Goal: Task Accomplishment & Management: Manage account settings

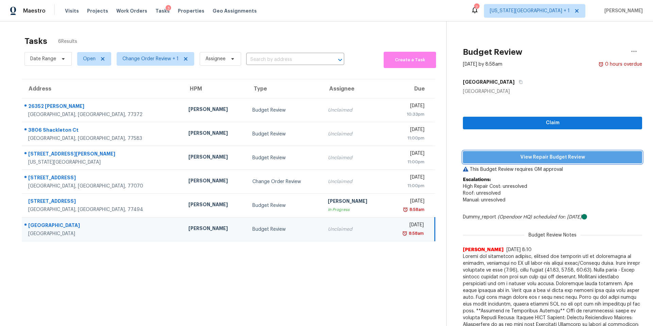
click at [505, 158] on span "View Repair Budget Review" at bounding box center [552, 157] width 168 height 9
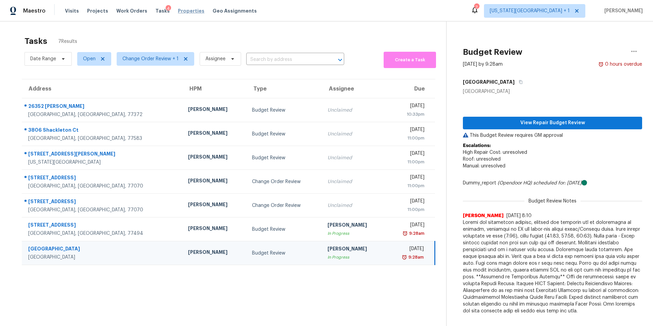
click at [179, 13] on span "Properties" at bounding box center [191, 10] width 27 height 7
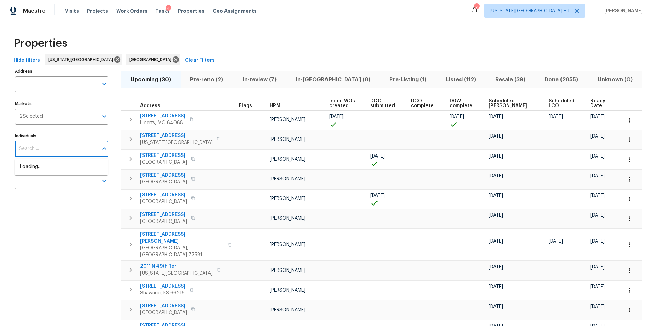
click at [38, 149] on input "Individuals" at bounding box center [56, 149] width 83 height 16
type input "[PERSON_NAME]"
click at [36, 167] on li "[PERSON_NAME]" at bounding box center [61, 170] width 83 height 14
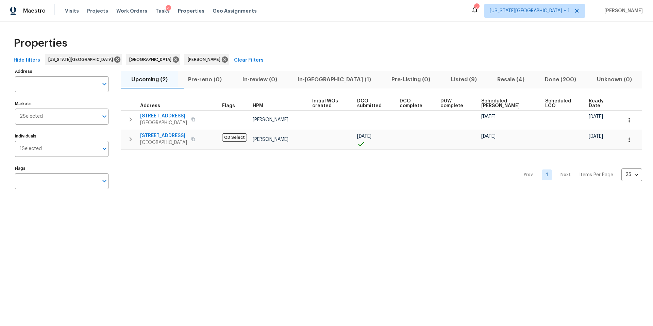
click at [324, 76] on span "In-[GEOGRAPHIC_DATA] (1)" at bounding box center [334, 80] width 86 height 10
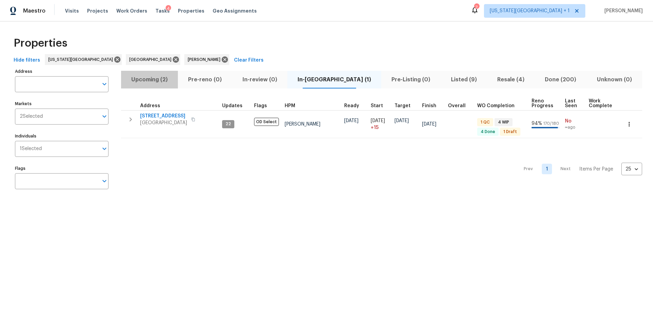
click at [158, 81] on span "Upcoming (2)" at bounding box center [149, 80] width 49 height 10
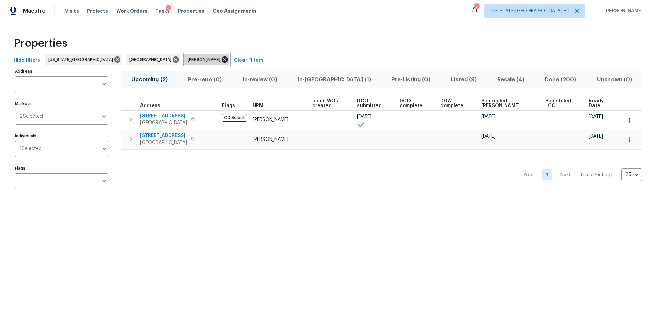
click at [222, 60] on icon at bounding box center [225, 59] width 6 height 6
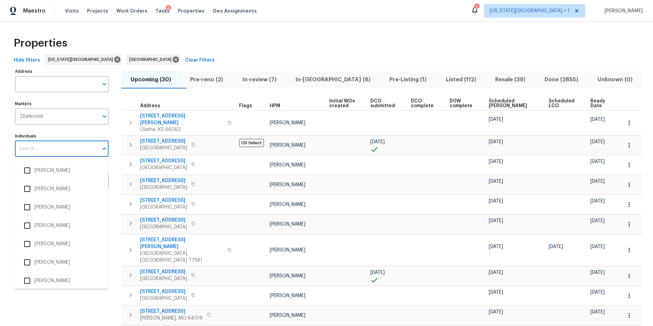
click at [46, 151] on input "Individuals" at bounding box center [56, 149] width 83 height 16
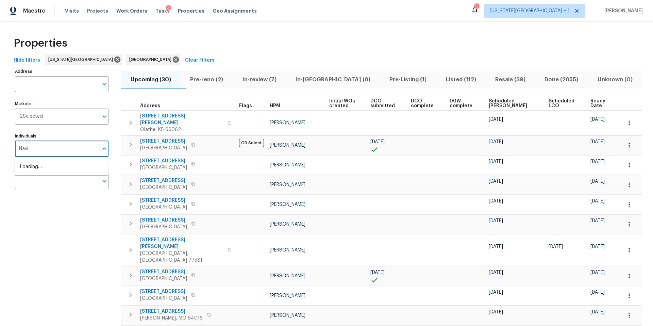
type input "Navid"
click at [30, 171] on input "checkbox" at bounding box center [27, 170] width 14 height 14
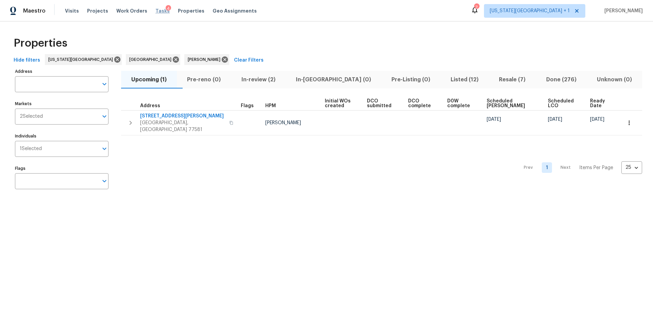
click at [158, 12] on span "Tasks" at bounding box center [162, 11] width 14 height 5
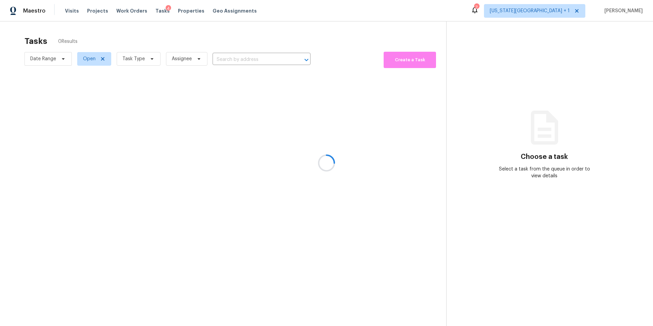
click at [132, 63] on div at bounding box center [326, 163] width 653 height 326
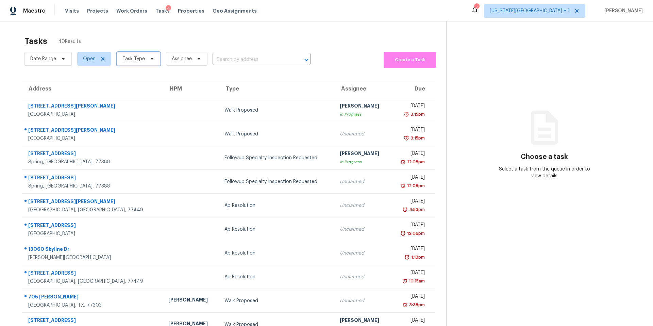
click at [132, 63] on span "Task Type" at bounding box center [139, 59] width 44 height 14
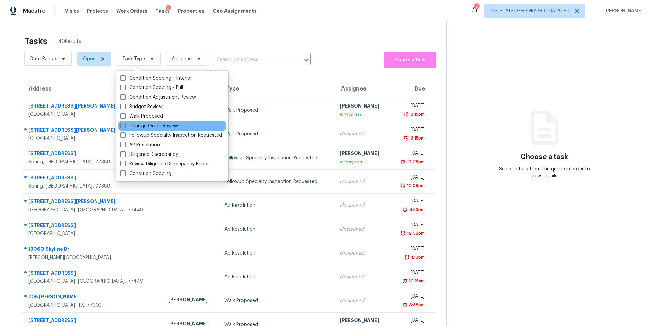
click at [133, 124] on label "Change Order Review" at bounding box center [148, 125] width 57 height 7
click at [125, 124] on input "Change Order Review" at bounding box center [122, 124] width 4 height 4
checkbox input "true"
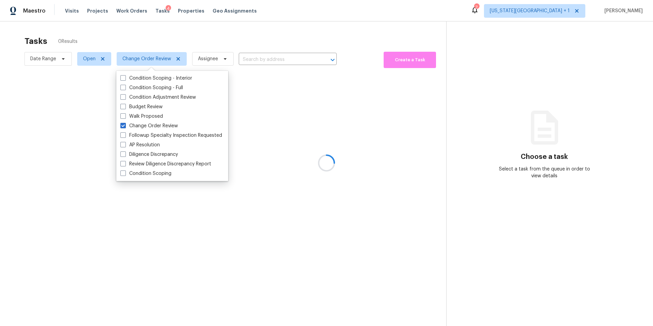
click at [168, 39] on div at bounding box center [326, 163] width 653 height 326
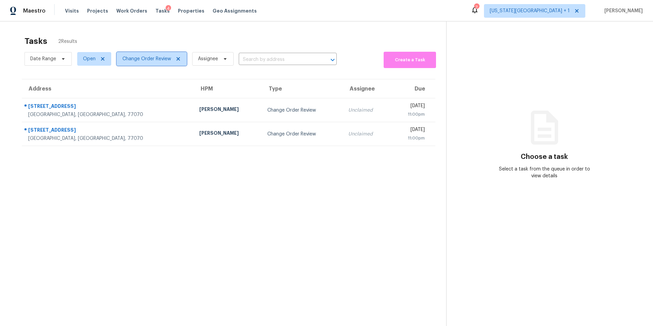
click at [151, 60] on span "Change Order Review" at bounding box center [146, 58] width 49 height 7
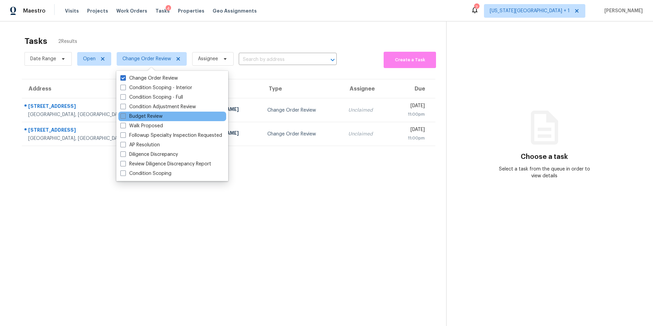
click at [136, 119] on label "Budget Review" at bounding box center [141, 116] width 42 height 7
click at [125, 117] on input "Budget Review" at bounding box center [122, 115] width 4 height 4
checkbox input "true"
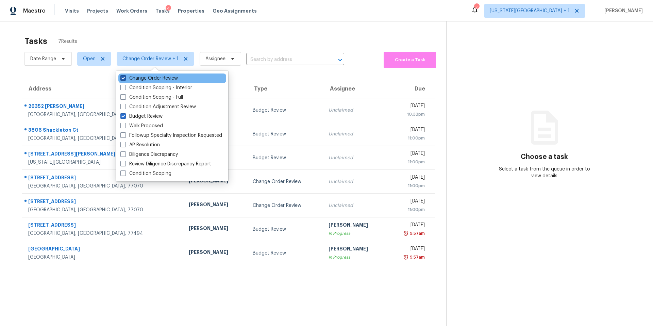
click at [135, 80] on label "Change Order Review" at bounding box center [148, 78] width 57 height 7
click at [125, 79] on input "Change Order Review" at bounding box center [122, 77] width 4 height 4
checkbox input "false"
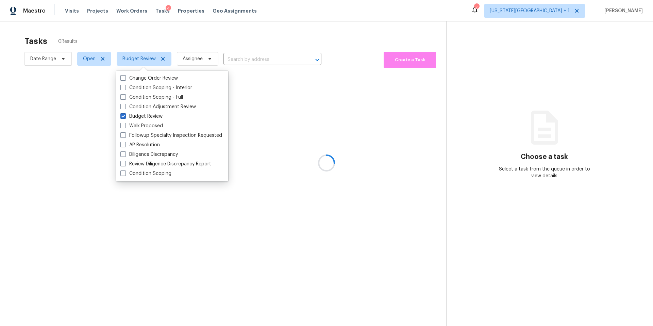
click at [153, 38] on div at bounding box center [326, 163] width 653 height 326
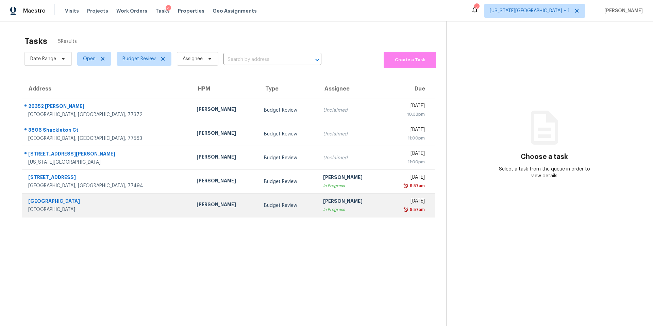
click at [191, 201] on td "[PERSON_NAME]" at bounding box center [224, 205] width 67 height 24
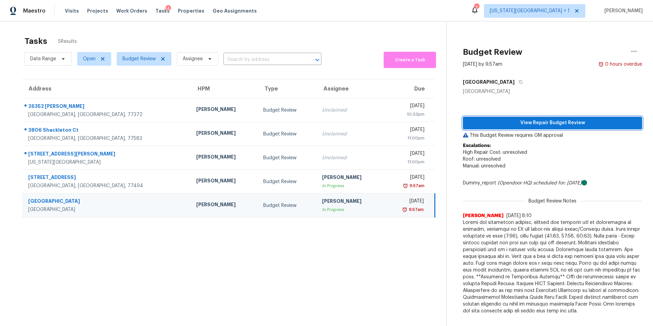
click at [516, 121] on span "View Repair Budget Review" at bounding box center [552, 123] width 168 height 9
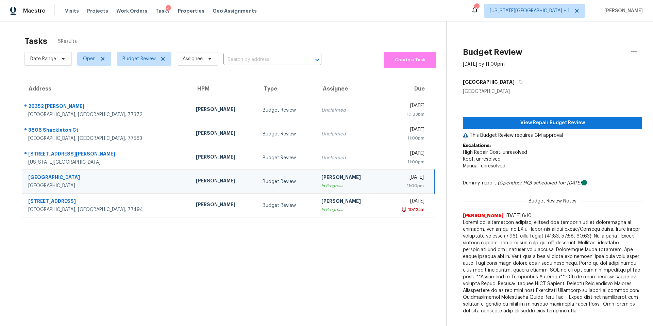
click at [77, 11] on div "Visits Projects Work Orders Tasks 4 Properties Geo Assignments" at bounding box center [165, 11] width 200 height 14
click at [75, 11] on span "Visits" at bounding box center [72, 10] width 14 height 7
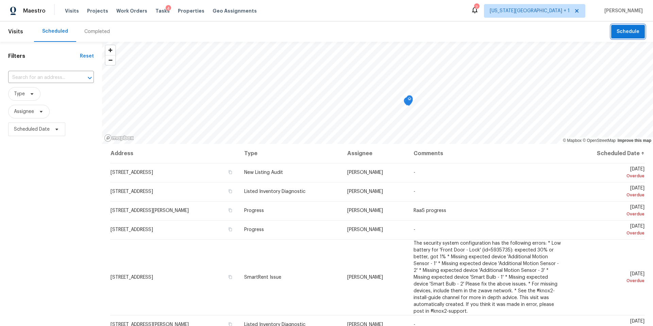
click at [631, 31] on span "Schedule" at bounding box center [627, 32] width 23 height 9
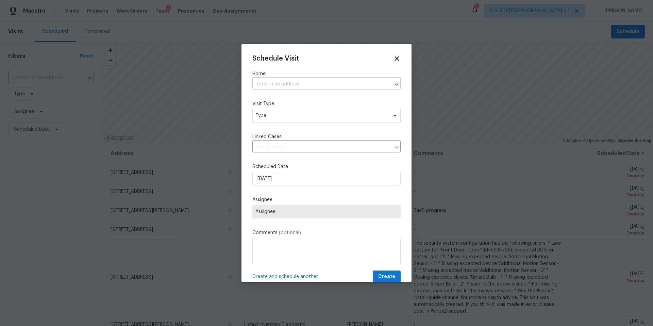
click at [269, 84] on input "text" at bounding box center [316, 84] width 129 height 11
type input "m"
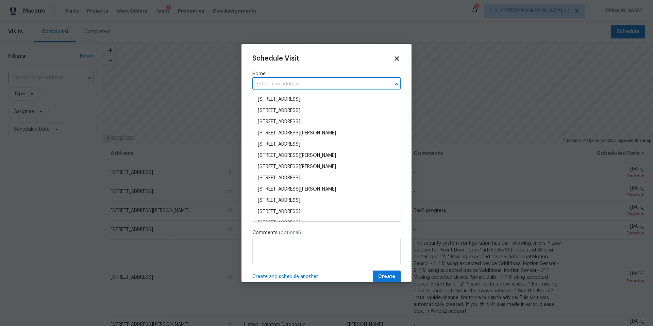
type input "5"
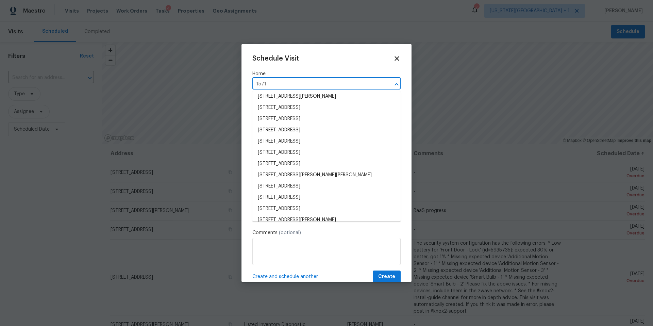
scroll to position [77, 0]
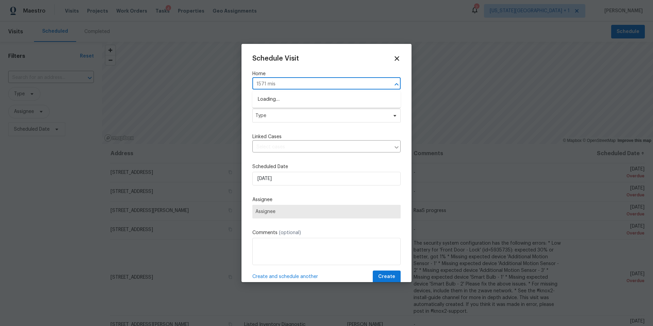
type input "1571 miss"
click at [281, 99] on li "[STREET_ADDRESS]" at bounding box center [326, 99] width 148 height 11
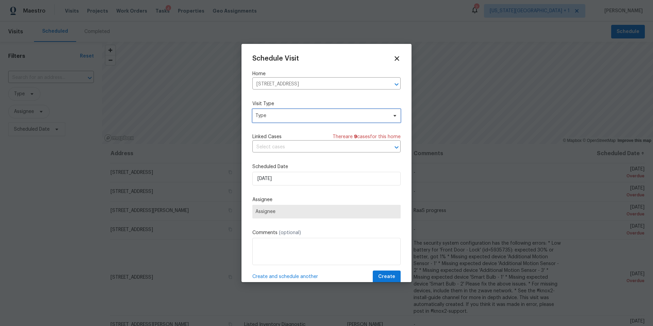
click at [276, 119] on span "Type" at bounding box center [321, 115] width 132 height 7
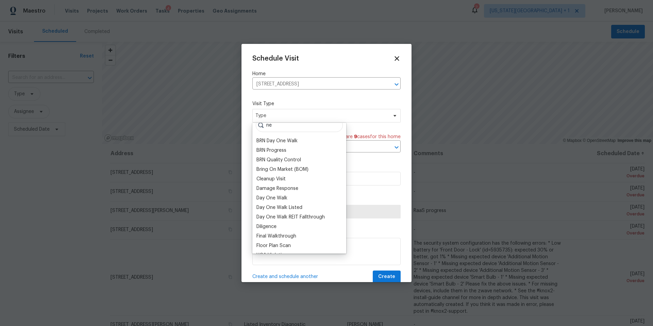
scroll to position [0, 0]
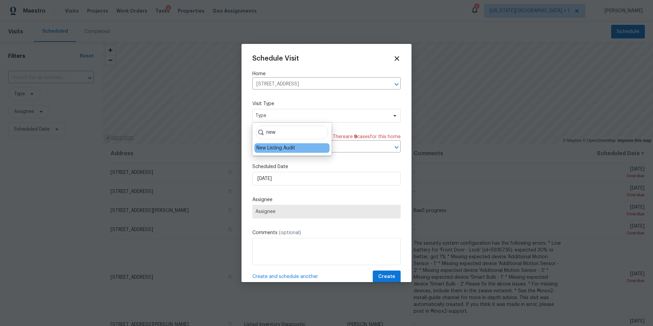
type input "new"
click at [266, 148] on div "New Listing Audit" at bounding box center [275, 148] width 39 height 7
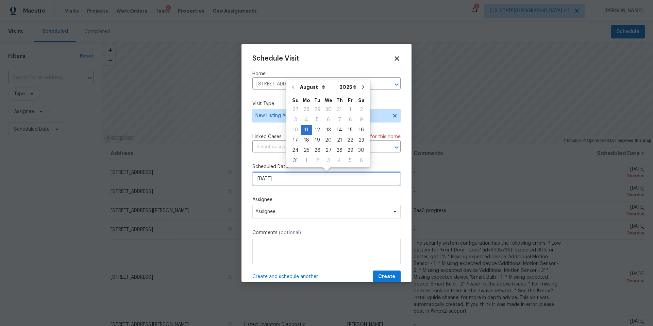
click at [289, 185] on input "[DATE]" at bounding box center [326, 179] width 148 height 14
click at [325, 131] on div "13" at bounding box center [328, 130] width 11 height 10
type input "[DATE]"
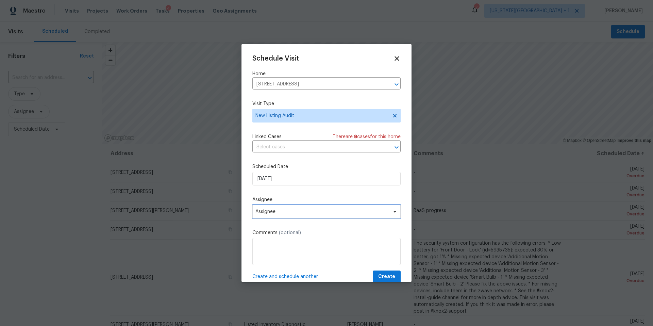
click at [275, 213] on span "Assignee" at bounding box center [321, 211] width 133 height 5
type input "[PERSON_NAME]"
click at [263, 249] on div "[PERSON_NAME]" at bounding box center [274, 249] width 36 height 7
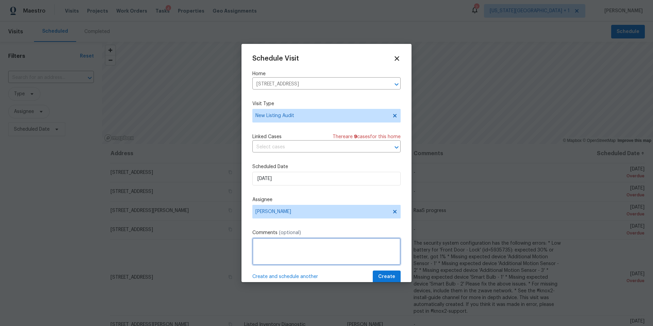
click at [263, 247] on textarea at bounding box center [326, 251] width 148 height 27
type textarea "10am Final QC"
click at [379, 273] on button "Create" at bounding box center [387, 276] width 28 height 13
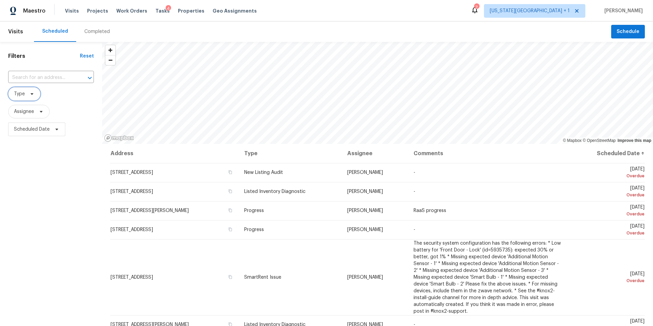
click at [32, 99] on span "Type" at bounding box center [24, 94] width 32 height 14
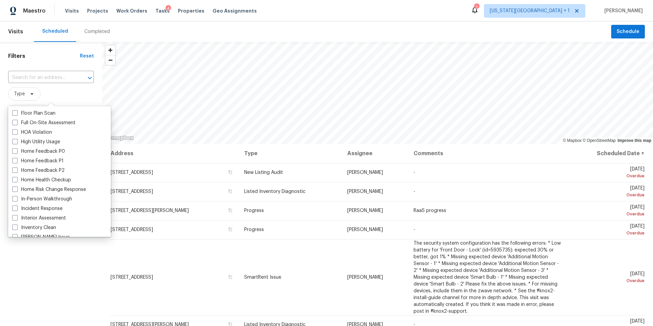
scroll to position [186, 0]
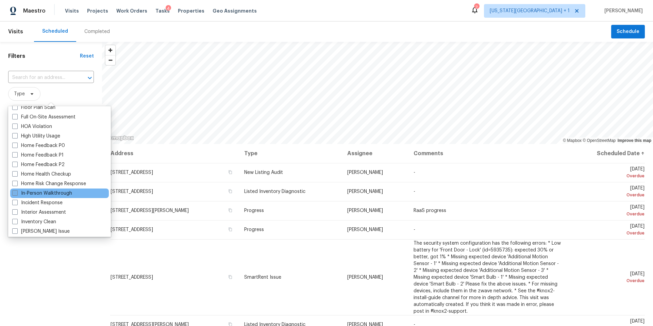
click at [42, 193] on label "In-Person Walkthrough" at bounding box center [42, 193] width 60 height 7
click at [17, 193] on input "In-Person Walkthrough" at bounding box center [14, 192] width 4 height 4
checkbox input "true"
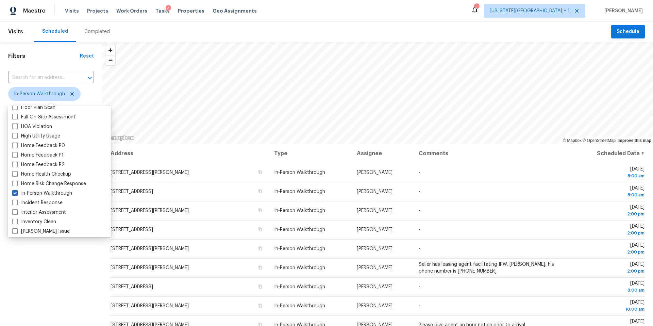
click at [49, 268] on div "Filters Reset ​ In-Person Walkthrough Assignee Scheduled Date" at bounding box center [51, 223] width 102 height 362
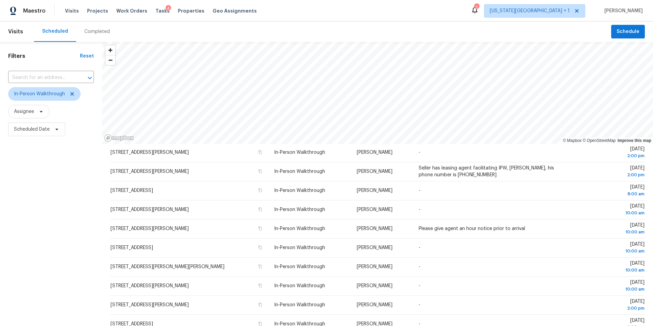
scroll to position [97, 0]
click at [71, 95] on icon at bounding box center [71, 93] width 5 height 5
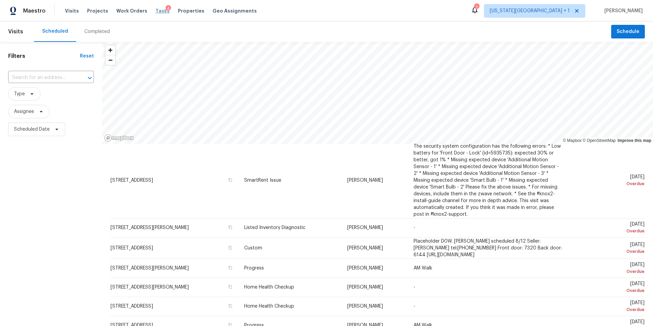
click at [155, 11] on span "Tasks" at bounding box center [162, 11] width 14 height 5
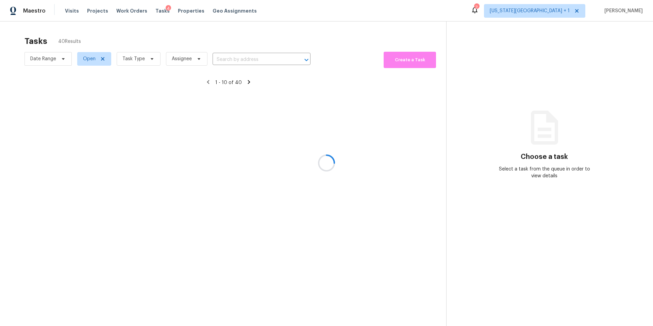
click at [137, 62] on div at bounding box center [326, 163] width 653 height 326
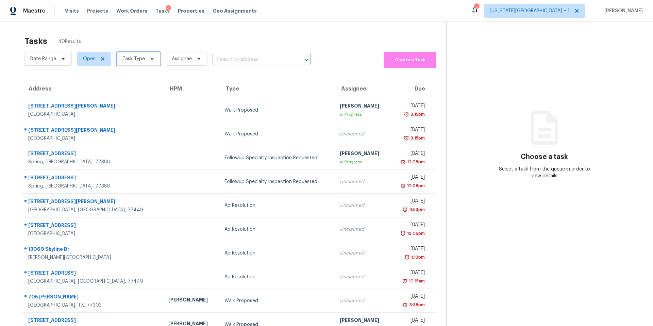
click at [137, 62] on span "Task Type" at bounding box center [133, 58] width 22 height 7
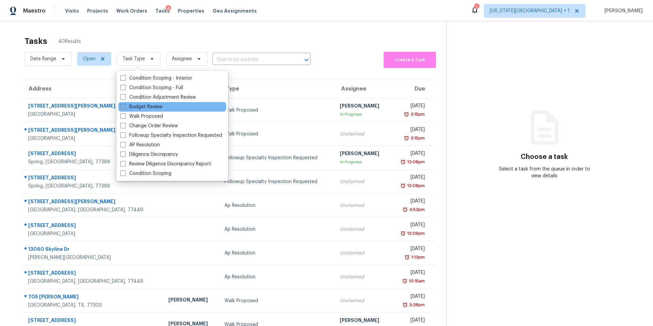
click at [132, 106] on label "Budget Review" at bounding box center [141, 106] width 42 height 7
click at [125, 106] on input "Budget Review" at bounding box center [122, 105] width 4 height 4
checkbox input "true"
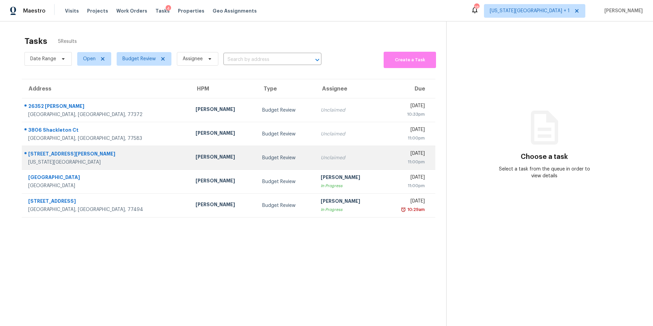
click at [196, 157] on div "[PERSON_NAME]" at bounding box center [224, 157] width 56 height 9
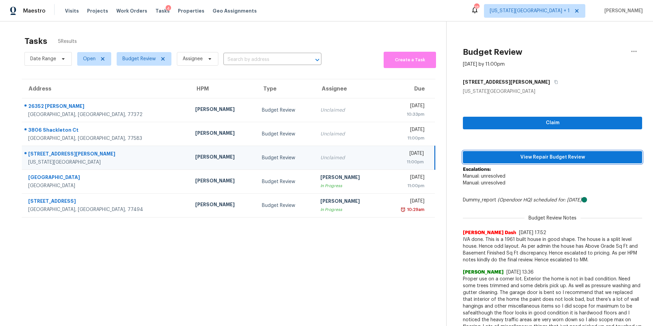
click at [484, 153] on span "View Repair Budget Review" at bounding box center [552, 157] width 168 height 9
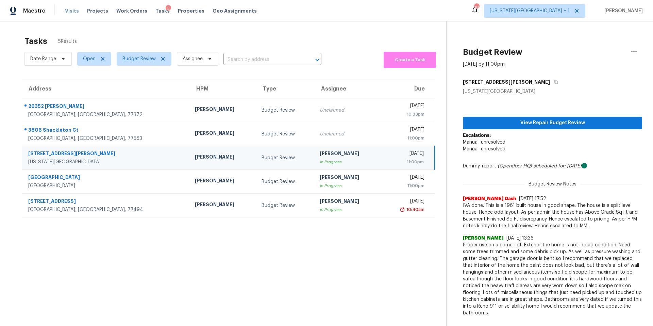
click at [70, 12] on span "Visits" at bounding box center [72, 10] width 14 height 7
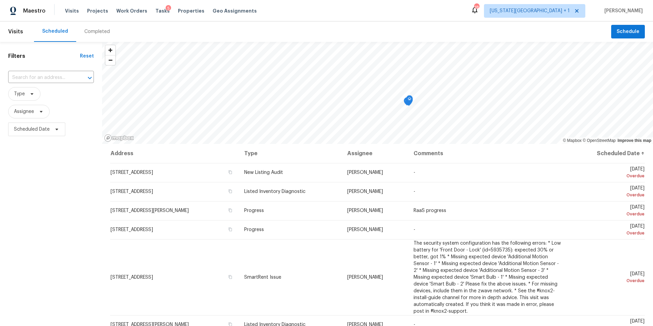
click at [93, 33] on div "Completed" at bounding box center [97, 31] width 26 height 7
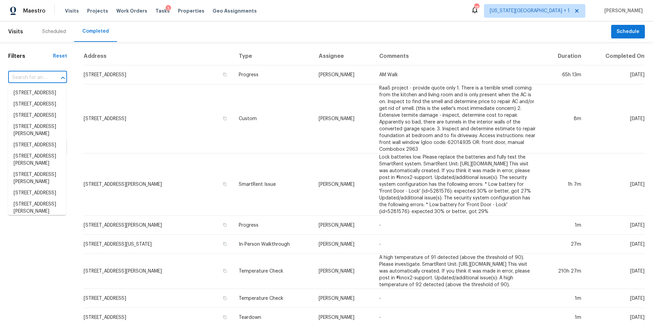
click at [28, 78] on input "text" at bounding box center [28, 77] width 40 height 11
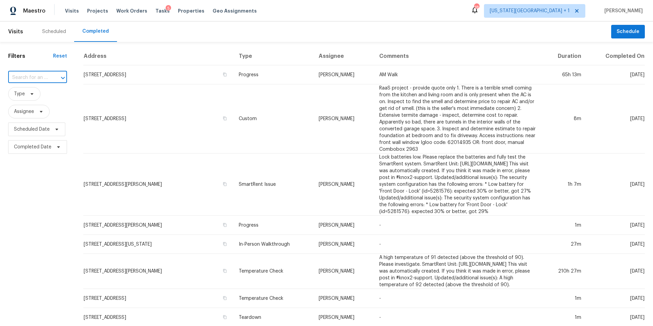
paste input "10630 Walrond Ave, Kansas City, MO 64137"
type input "10630 Walrond Ave, Kansas City, MO 64137"
click at [31, 98] on li "10630 Walrond Ave, Kansas City, MO 64137" at bounding box center [37, 100] width 58 height 26
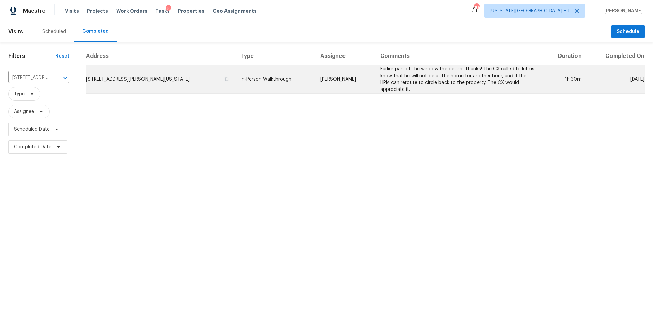
click at [136, 76] on td "10630 Walrond Ave, Kansas City, MO 64137" at bounding box center [160, 79] width 149 height 28
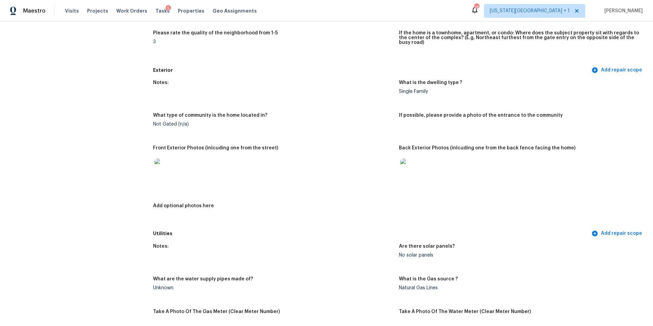
scroll to position [211, 0]
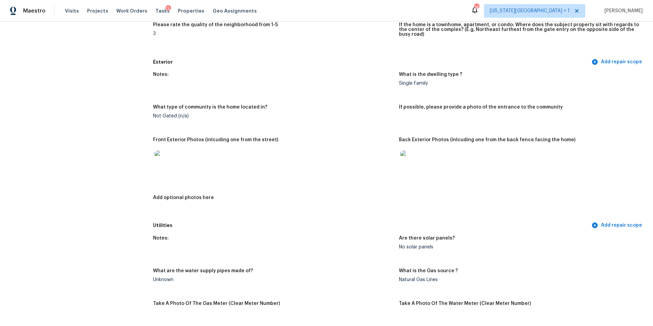
click at [172, 160] on img at bounding box center [165, 161] width 22 height 22
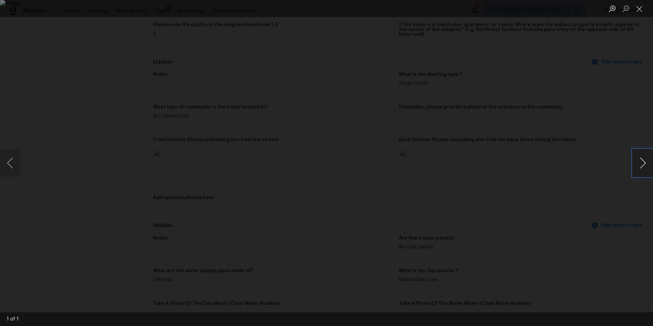
click at [640, 163] on button "Next image" at bounding box center [642, 162] width 20 height 27
click at [646, 162] on button "Next image" at bounding box center [642, 162] width 20 height 27
click at [609, 179] on div "Lightbox" at bounding box center [326, 163] width 653 height 326
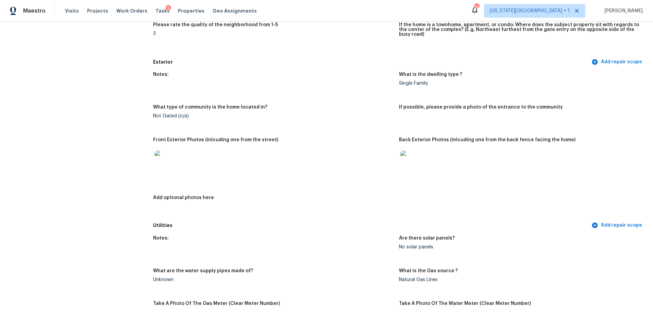
click at [408, 150] on img at bounding box center [411, 161] width 22 height 22
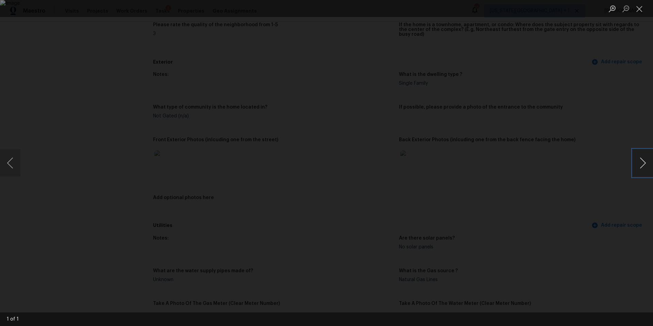
click at [642, 158] on button "Next image" at bounding box center [642, 162] width 20 height 27
click at [613, 154] on div "Lightbox" at bounding box center [326, 163] width 653 height 326
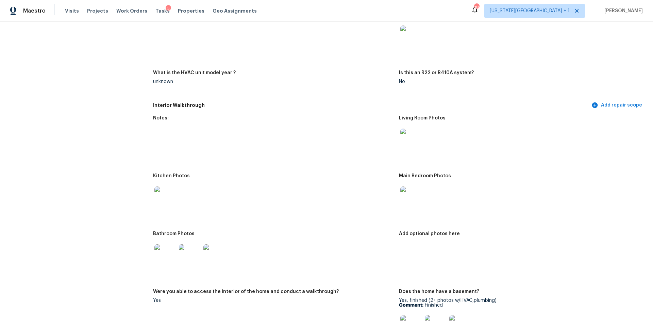
scroll to position [599, 0]
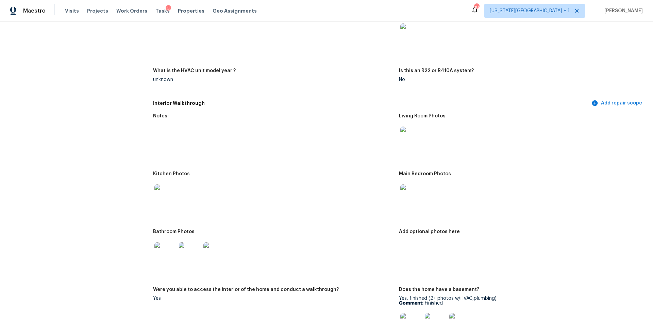
click at [162, 252] on img at bounding box center [165, 253] width 22 height 22
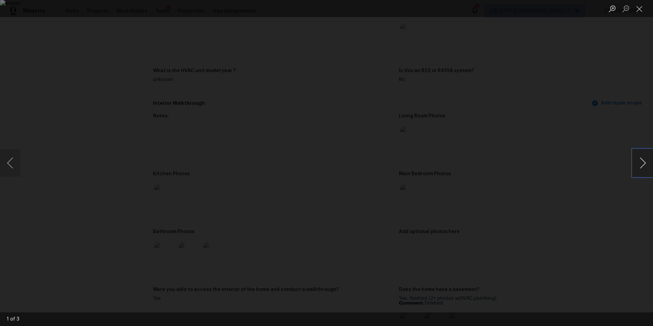
click at [642, 170] on button "Next image" at bounding box center [642, 162] width 20 height 27
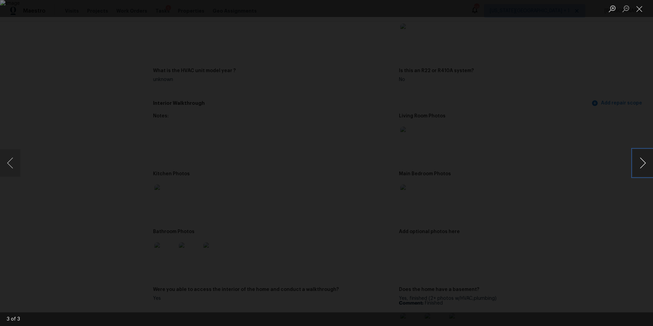
click at [642, 170] on button "Next image" at bounding box center [642, 162] width 20 height 27
click at [592, 197] on div "Lightbox" at bounding box center [326, 163] width 653 height 326
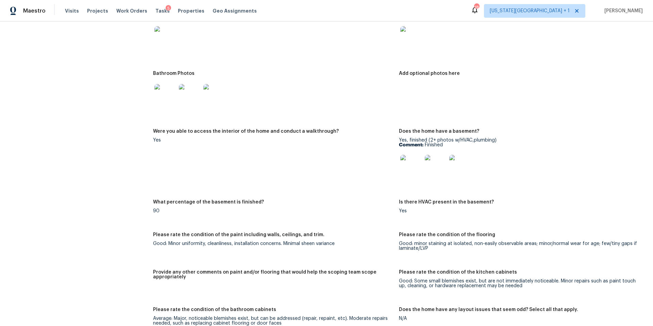
scroll to position [777, 0]
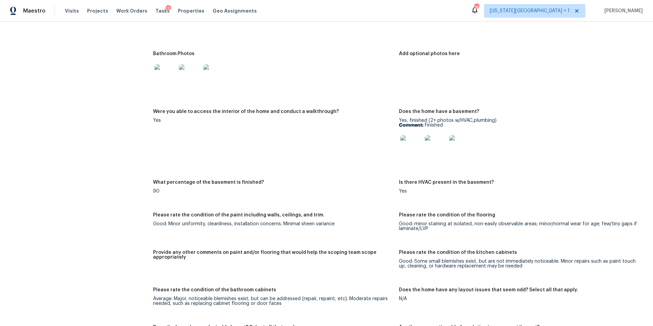
click at [418, 140] on img at bounding box center [411, 146] width 22 height 22
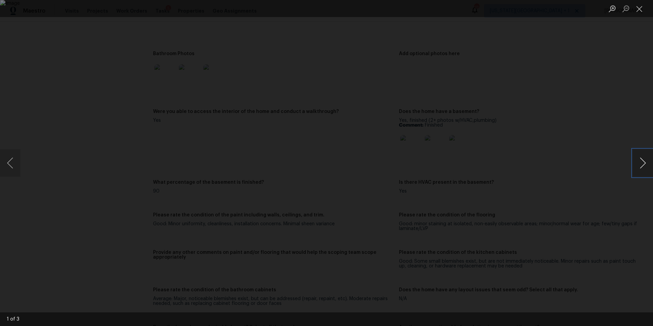
click at [634, 170] on button "Next image" at bounding box center [642, 162] width 20 height 27
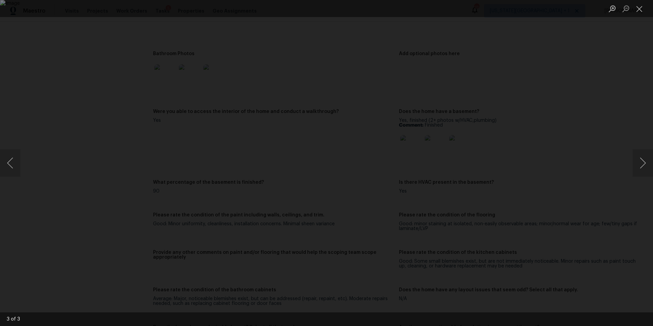
click at [613, 172] on div "Lightbox" at bounding box center [326, 163] width 653 height 326
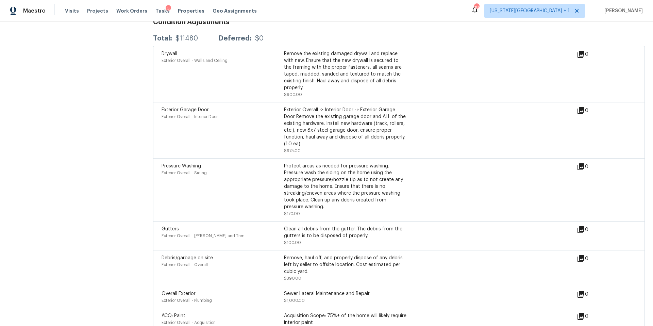
scroll to position [1543, 0]
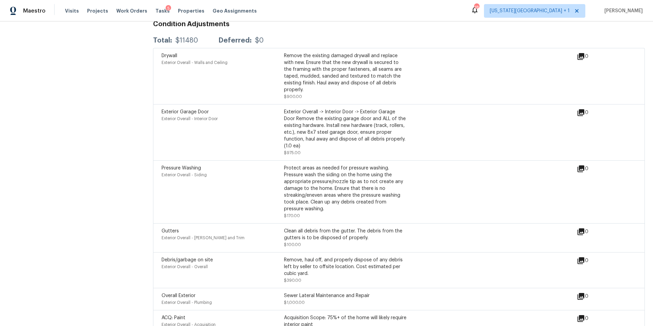
click at [581, 53] on icon at bounding box center [580, 56] width 7 height 7
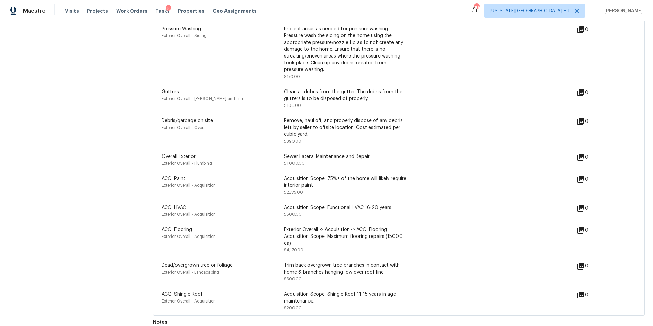
scroll to position [1683, 0]
